Goal: Transaction & Acquisition: Purchase product/service

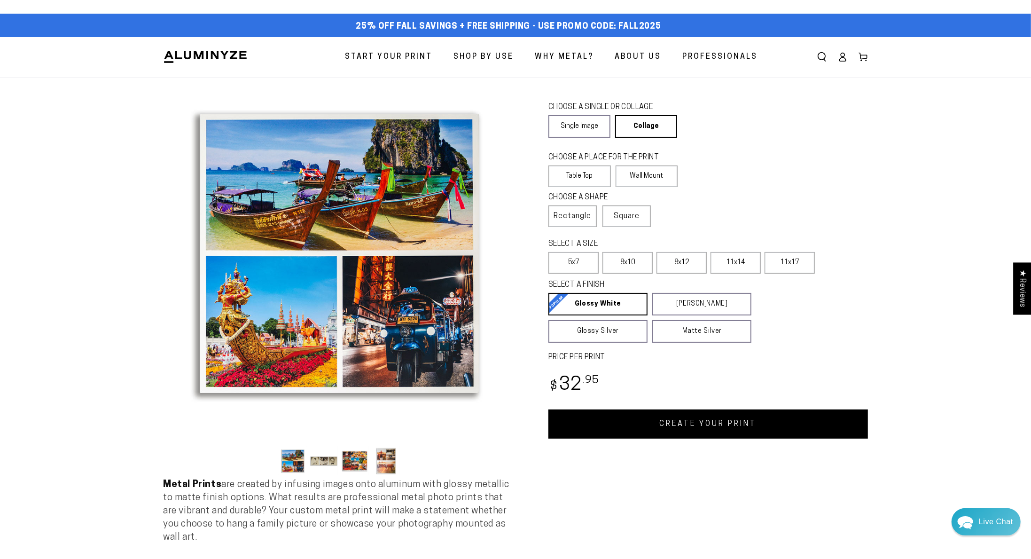
scroll to position [837, 0]
click at [665, 176] on label "Wall Mount" at bounding box center [647, 176] width 63 height 22
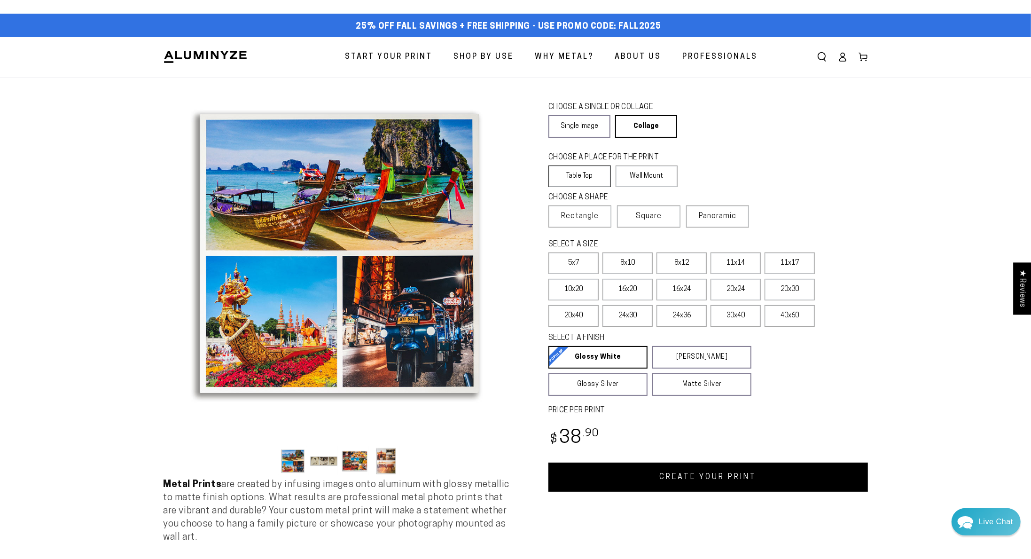
click at [590, 170] on label "Table Top" at bounding box center [580, 176] width 63 height 22
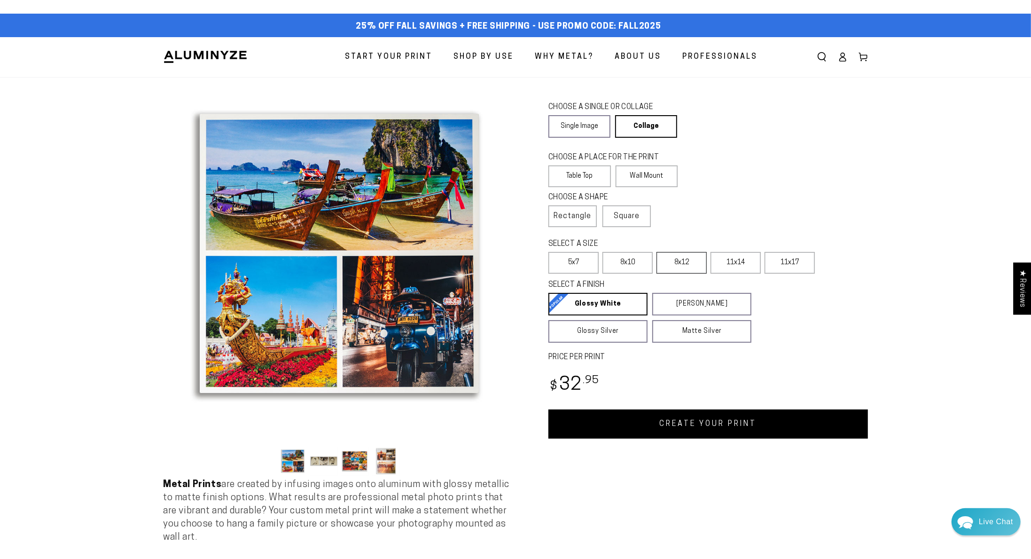
click at [685, 264] on label "8x12" at bounding box center [682, 263] width 50 height 22
click at [730, 262] on label "11x14" at bounding box center [736, 263] width 50 height 22
click at [683, 263] on label "8x12" at bounding box center [682, 263] width 50 height 22
click at [634, 262] on label "8x10" at bounding box center [628, 263] width 50 height 22
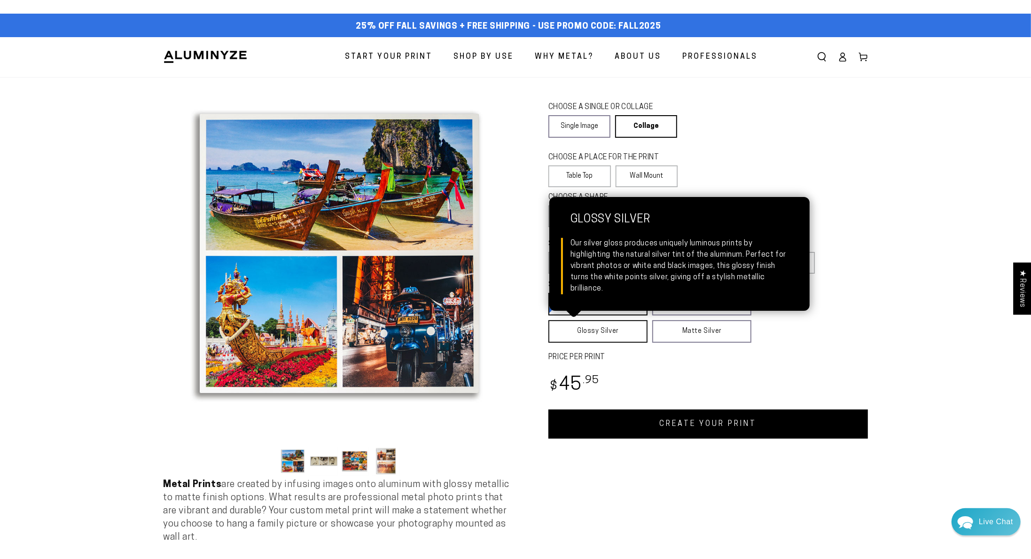
click at [612, 328] on link "Glossy Silver Glossy Silver Our silver gloss produces uniquely luminous prints …" at bounding box center [598, 331] width 99 height 23
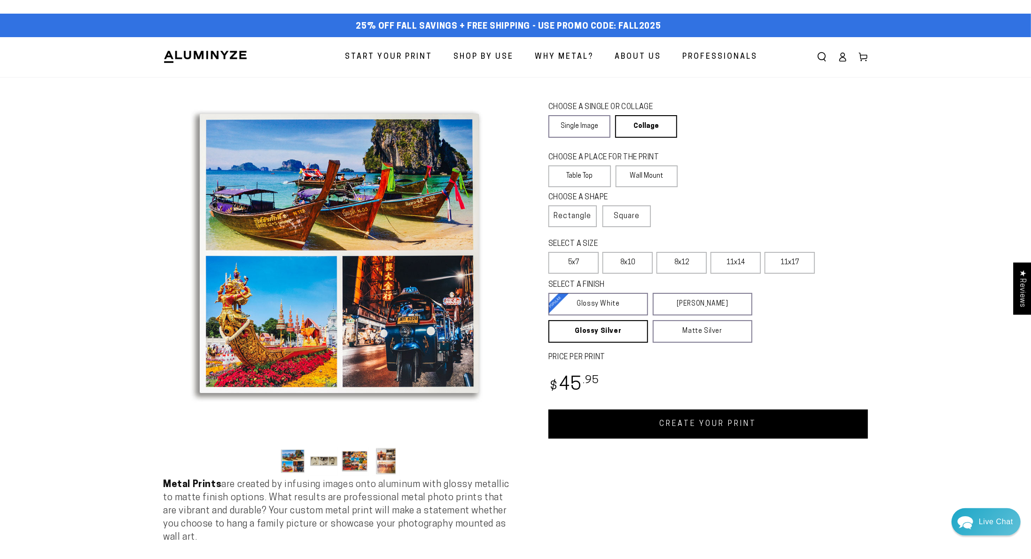
click at [649, 415] on link "CREATE YOUR PRINT" at bounding box center [709, 423] width 320 height 29
click at [585, 127] on link "Single Image" at bounding box center [580, 126] width 62 height 23
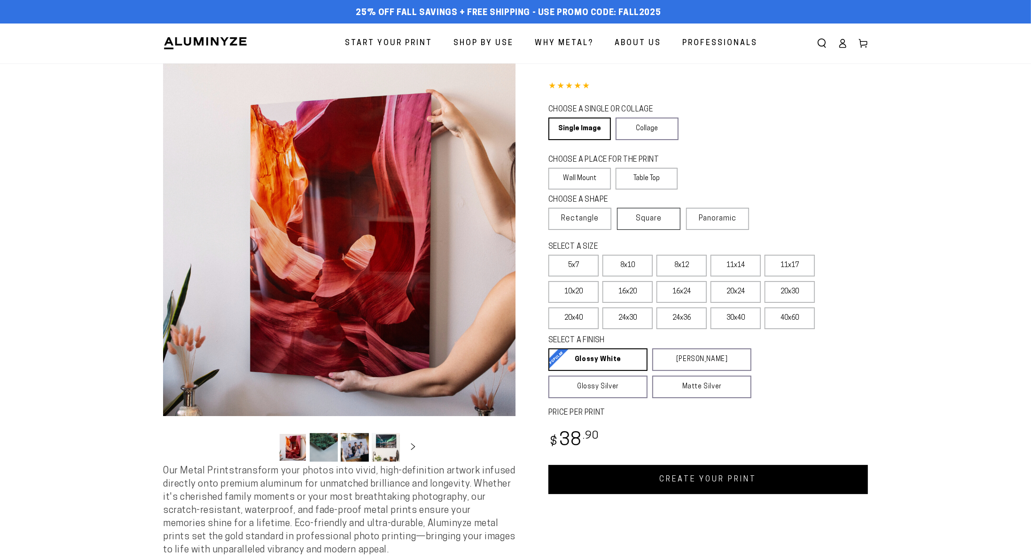
select select "**********"
click at [638, 263] on label "8x10" at bounding box center [628, 266] width 50 height 22
click at [653, 177] on label "Table Top" at bounding box center [647, 179] width 63 height 22
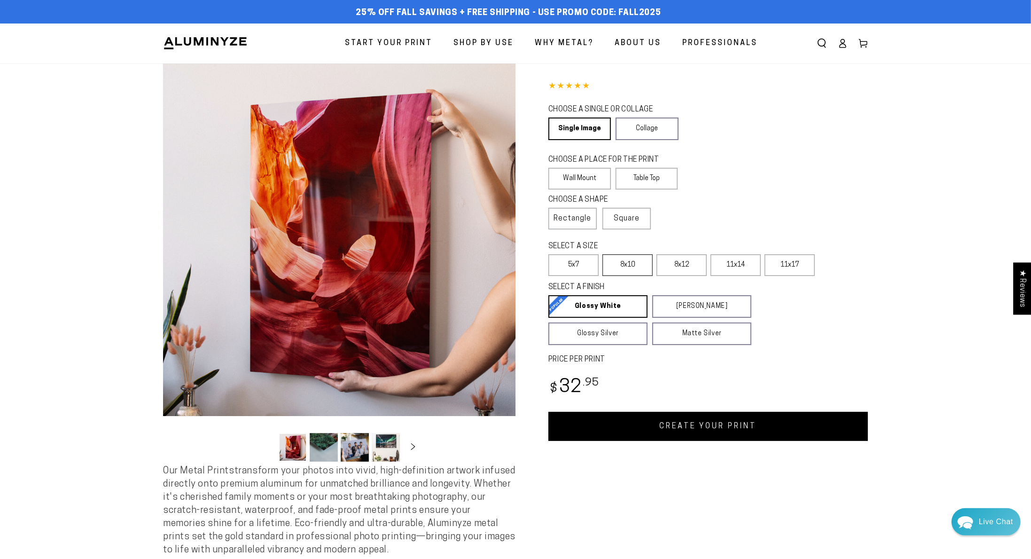
click at [638, 265] on label "8x10" at bounding box center [628, 265] width 50 height 22
click at [673, 265] on label "8x12" at bounding box center [682, 265] width 50 height 22
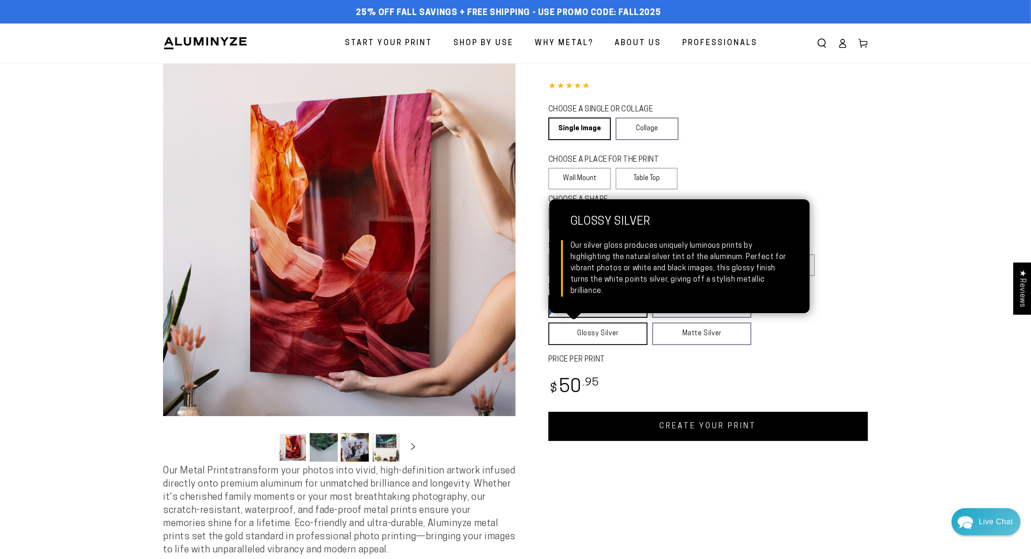
click at [618, 333] on link "Glossy Silver Glossy Silver Our silver gloss produces uniquely luminous prints …" at bounding box center [598, 334] width 99 height 23
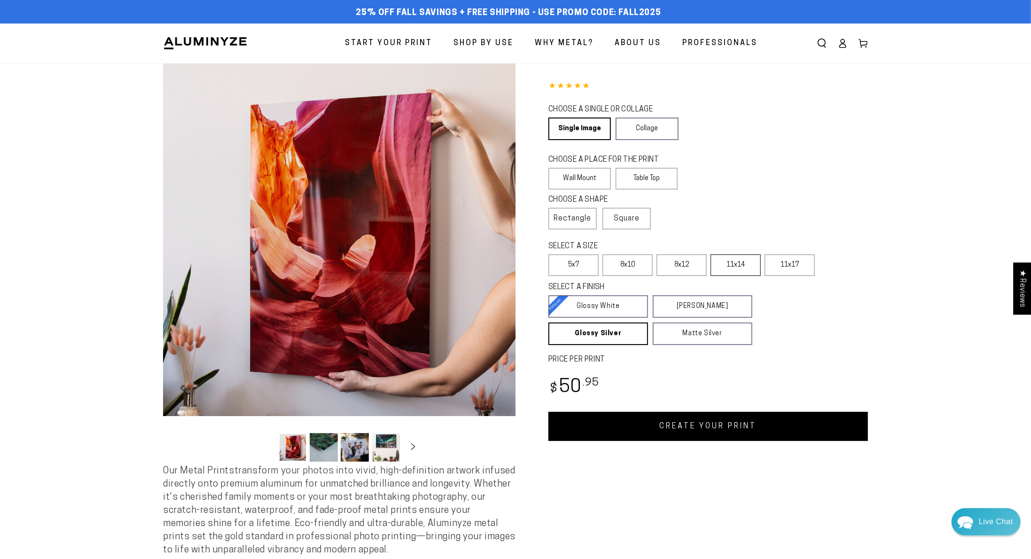
click at [734, 260] on label "11x14" at bounding box center [736, 265] width 50 height 22
click at [692, 262] on label "8x12" at bounding box center [682, 265] width 50 height 22
